Goal: Register for event/course

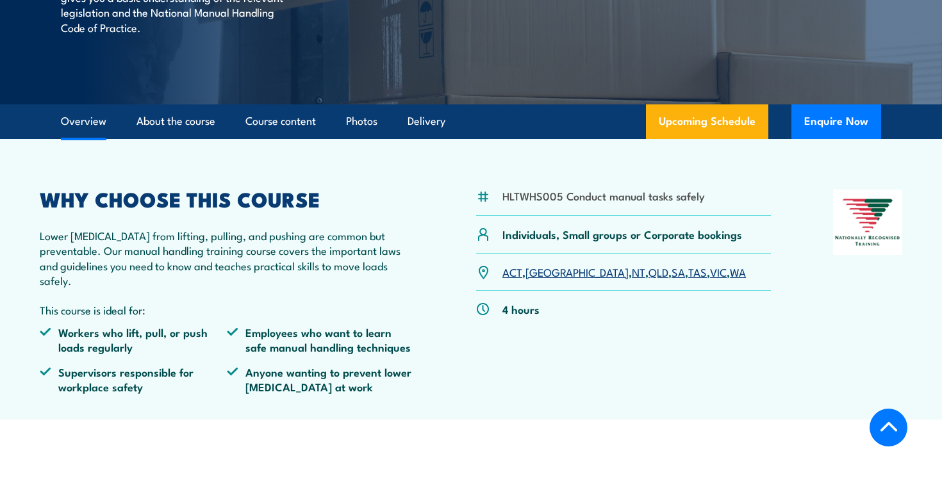
scroll to position [281, 0]
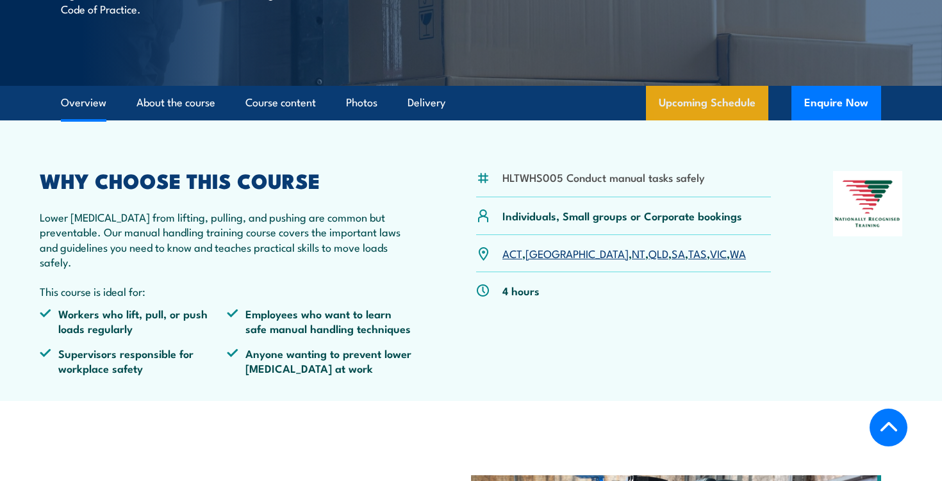
click at [654, 115] on link "Upcoming Schedule" at bounding box center [707, 103] width 122 height 35
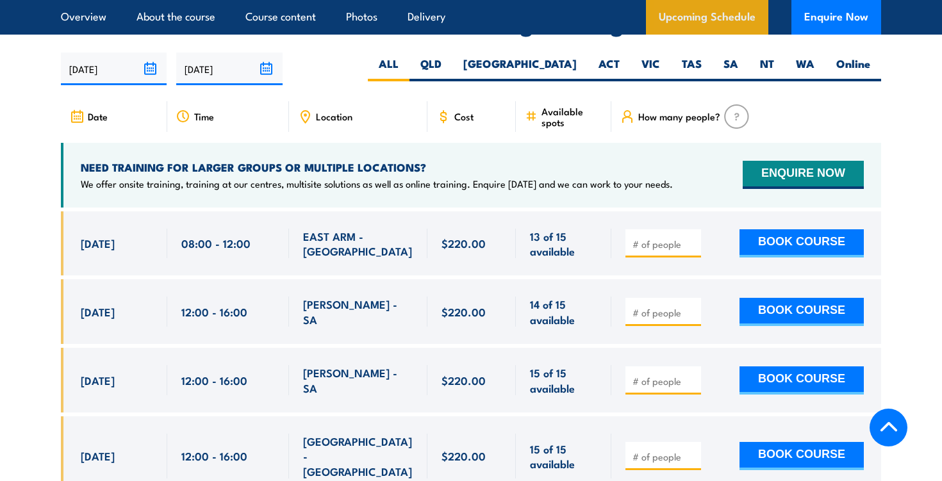
scroll to position [1948, 0]
click at [715, 56] on label "SA" at bounding box center [730, 68] width 37 height 25
click at [738, 56] on input "SA" at bounding box center [742, 60] width 8 height 8
radio input "true"
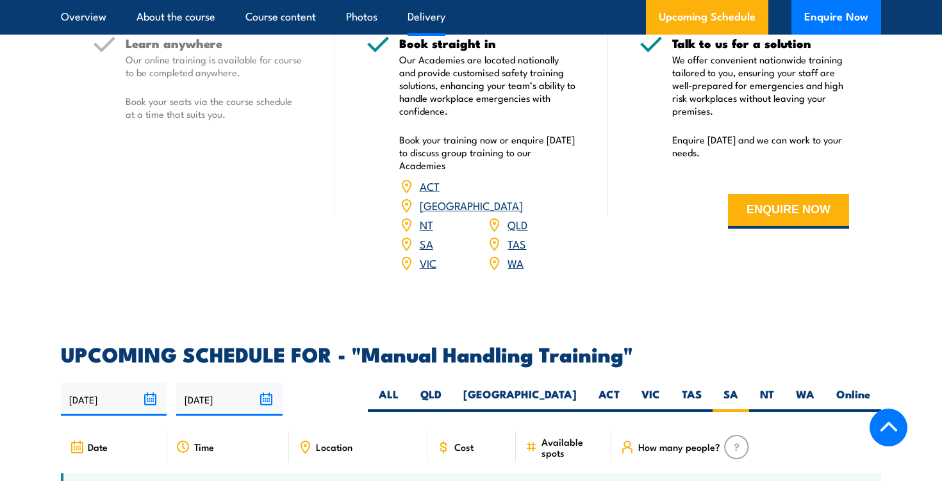
scroll to position [1522, 0]
